Goal: Task Accomplishment & Management: Use online tool/utility

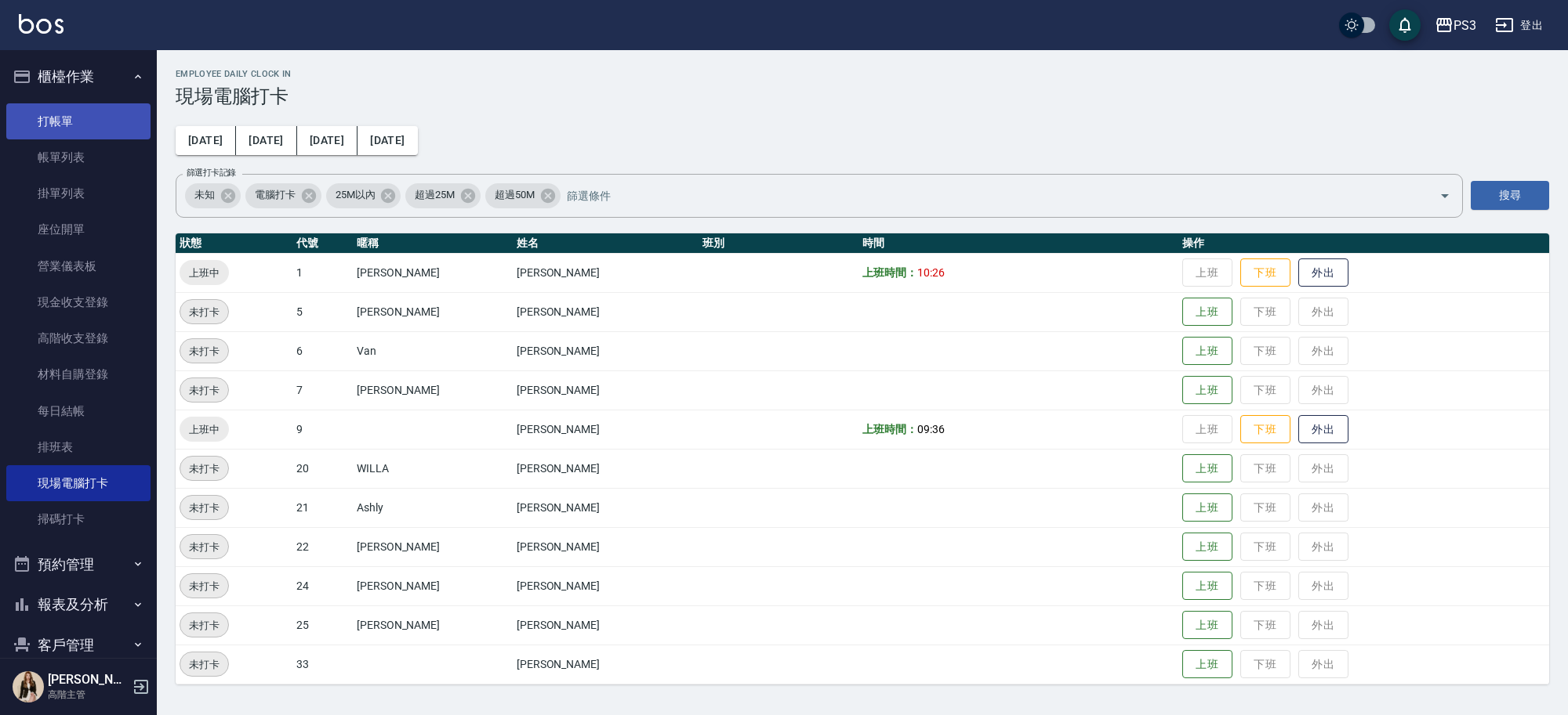
click at [80, 122] on link "打帳單" at bounding box center [78, 122] width 144 height 36
